Goal: Information Seeking & Learning: Learn about a topic

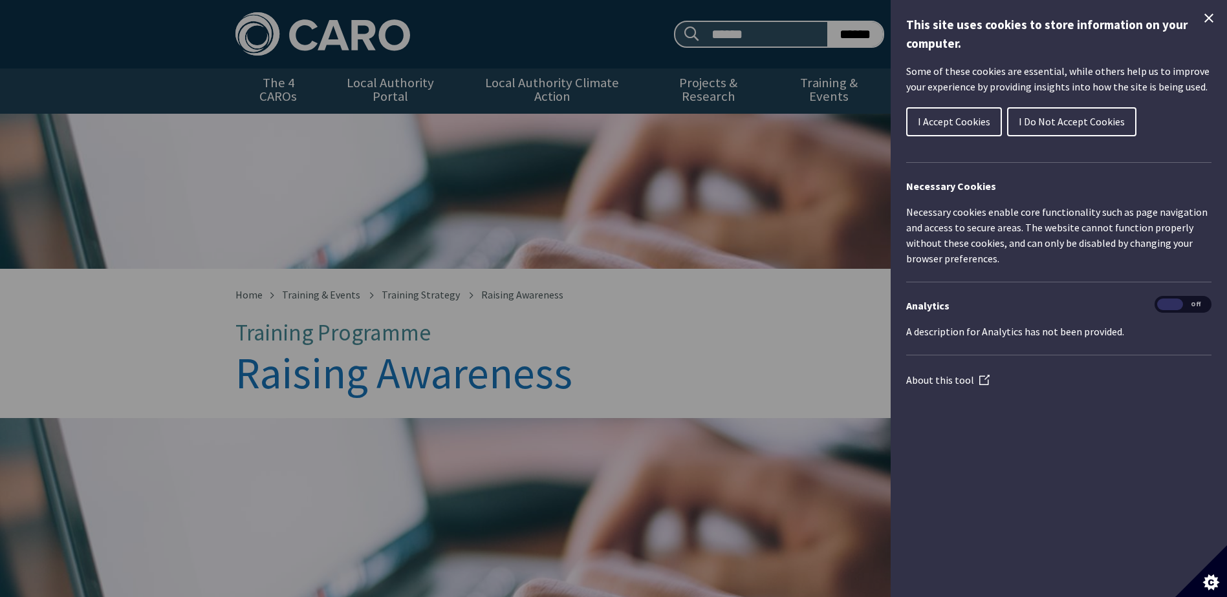
click at [1212, 14] on icon "Close Cookie Control" at bounding box center [1208, 18] width 9 height 9
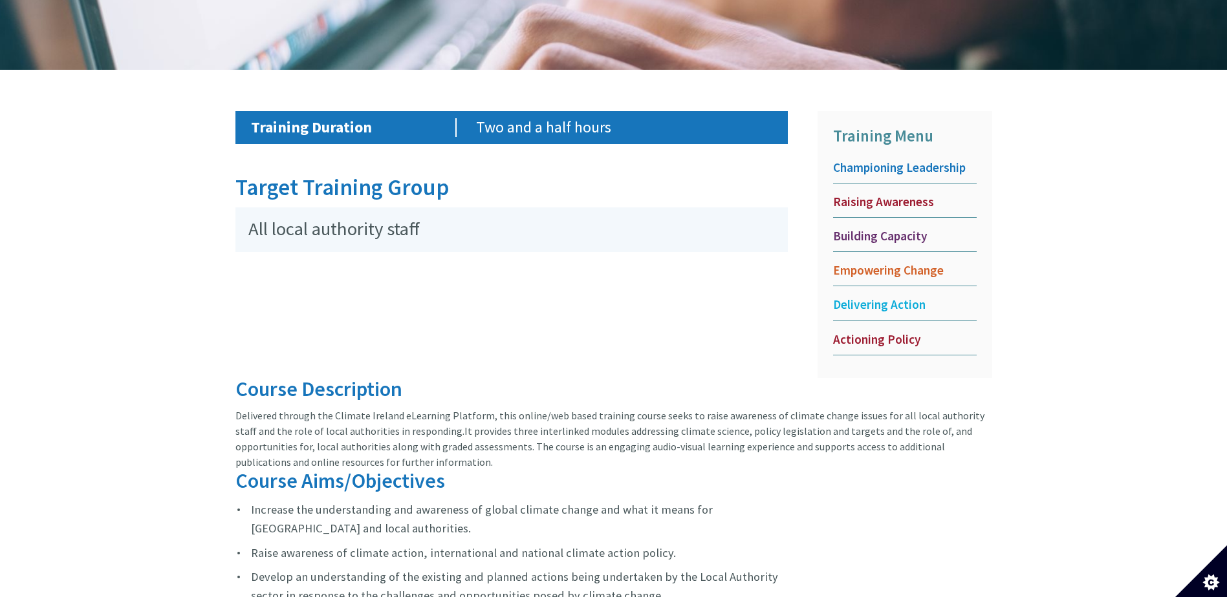
scroll to position [574, 0]
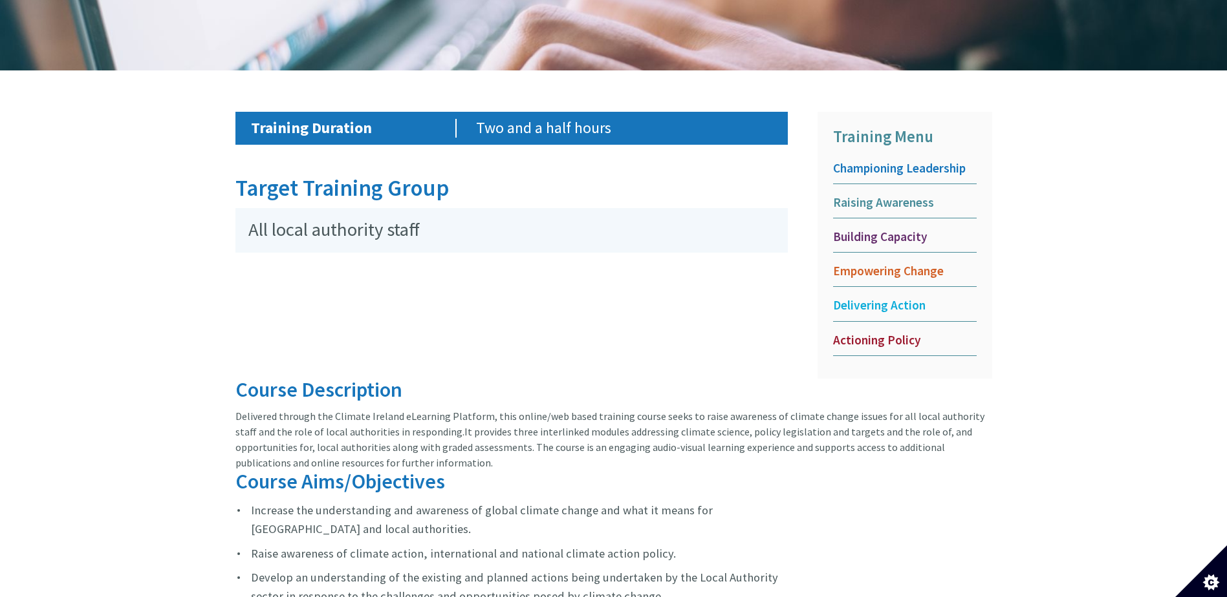
click at [878, 195] on span "Raising Awareness" at bounding box center [905, 203] width 144 height 16
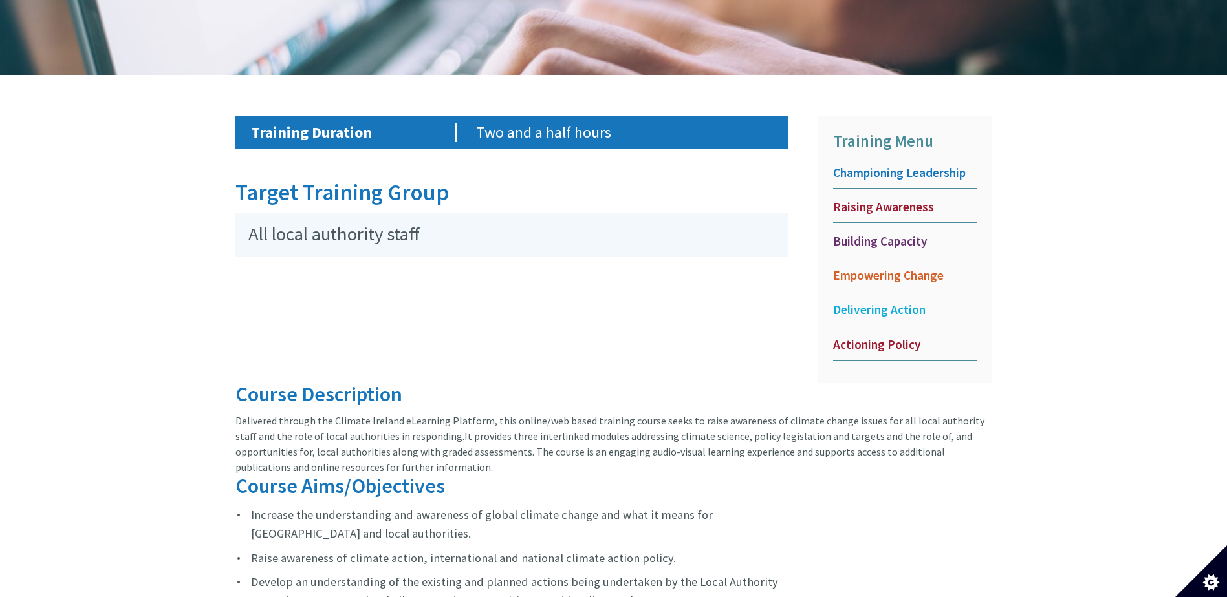
scroll to position [566, 0]
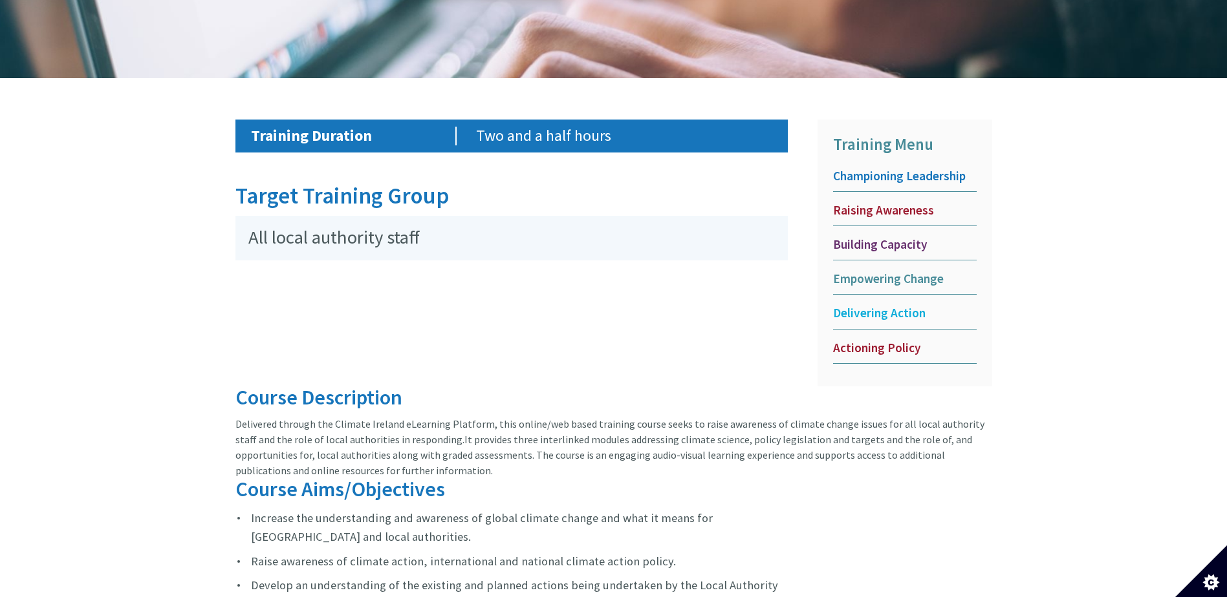
click at [876, 277] on link "Empowering Change" at bounding box center [905, 283] width 144 height 24
